Goal: Check status: Check status

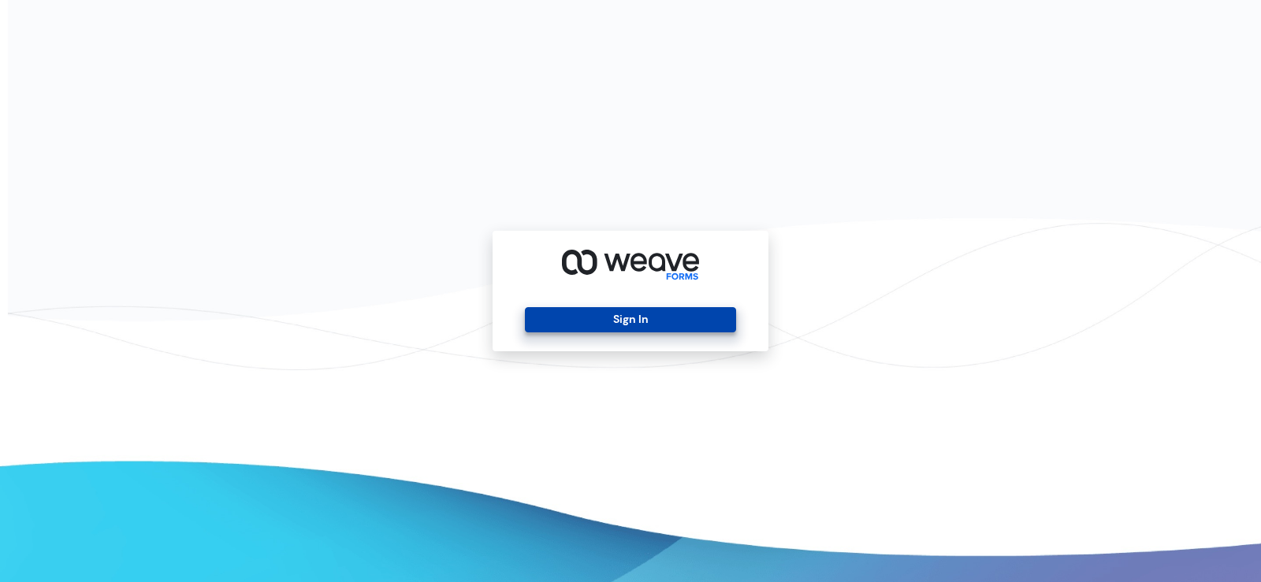
click at [605, 325] on button "Sign In" at bounding box center [630, 319] width 210 height 25
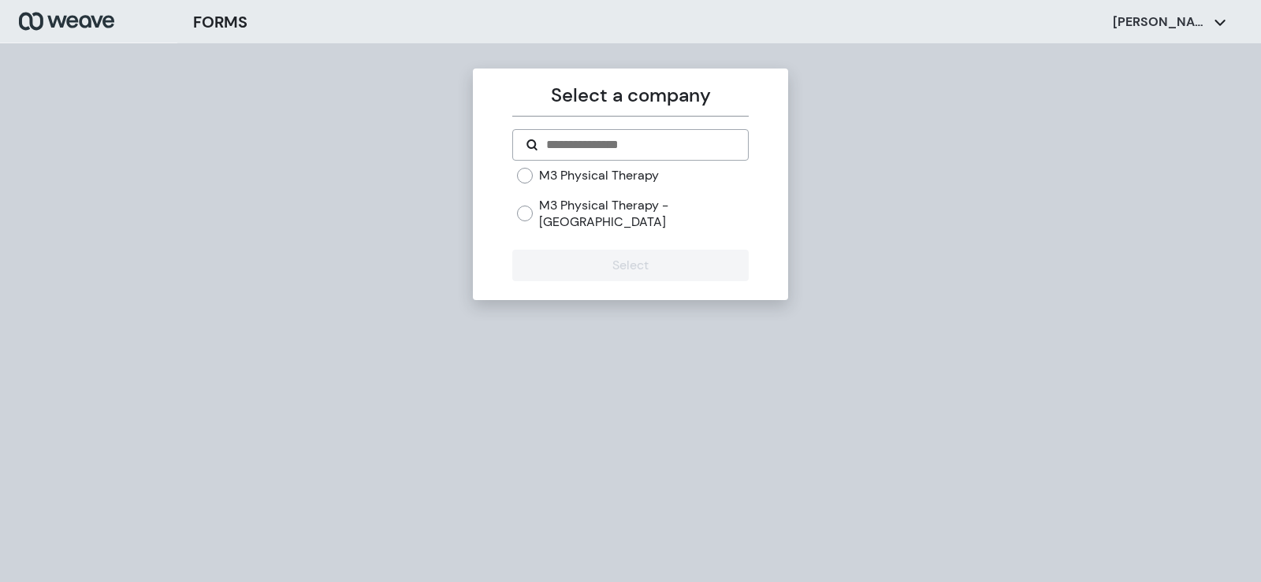
click at [586, 175] on label "M3 Physical Therapy" at bounding box center [599, 175] width 120 height 17
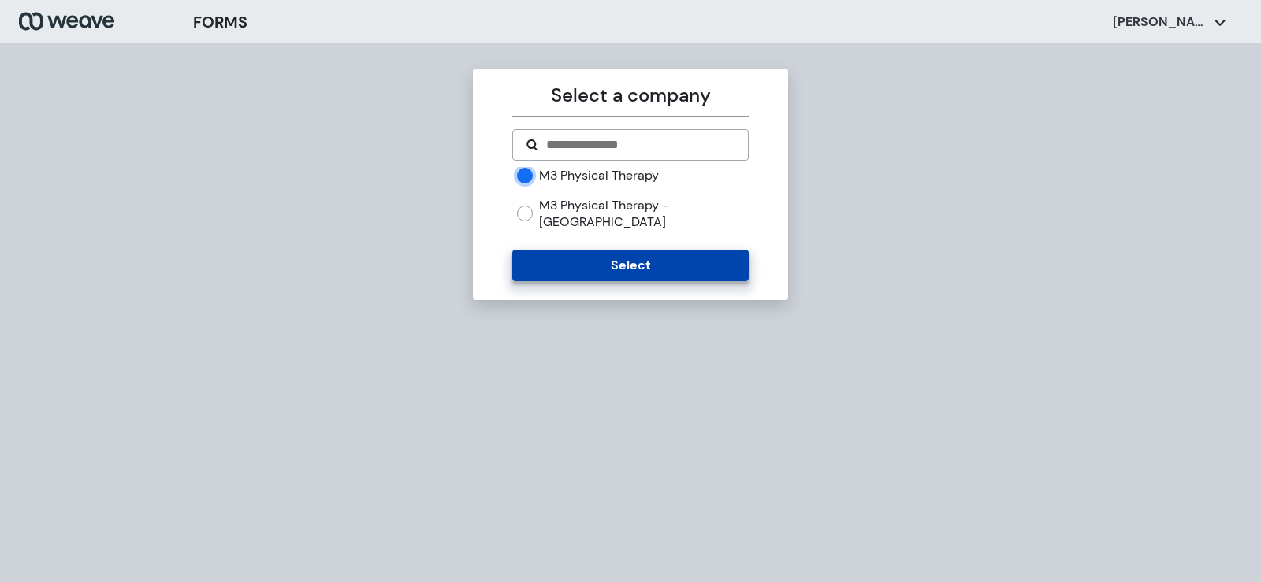
click at [622, 258] on button "Select" at bounding box center [630, 266] width 236 height 32
